Goal: Information Seeking & Learning: Understand process/instructions

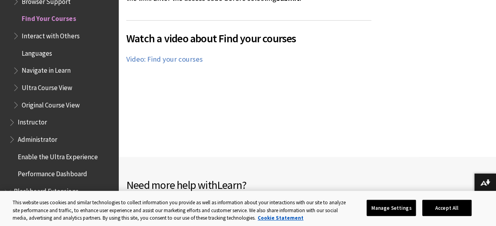
scroll to position [1773, 0]
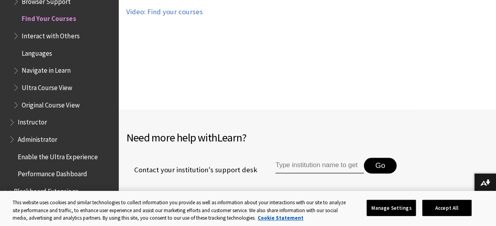
scroll to position [1823, 0]
